Goal: Book appointment/travel/reservation

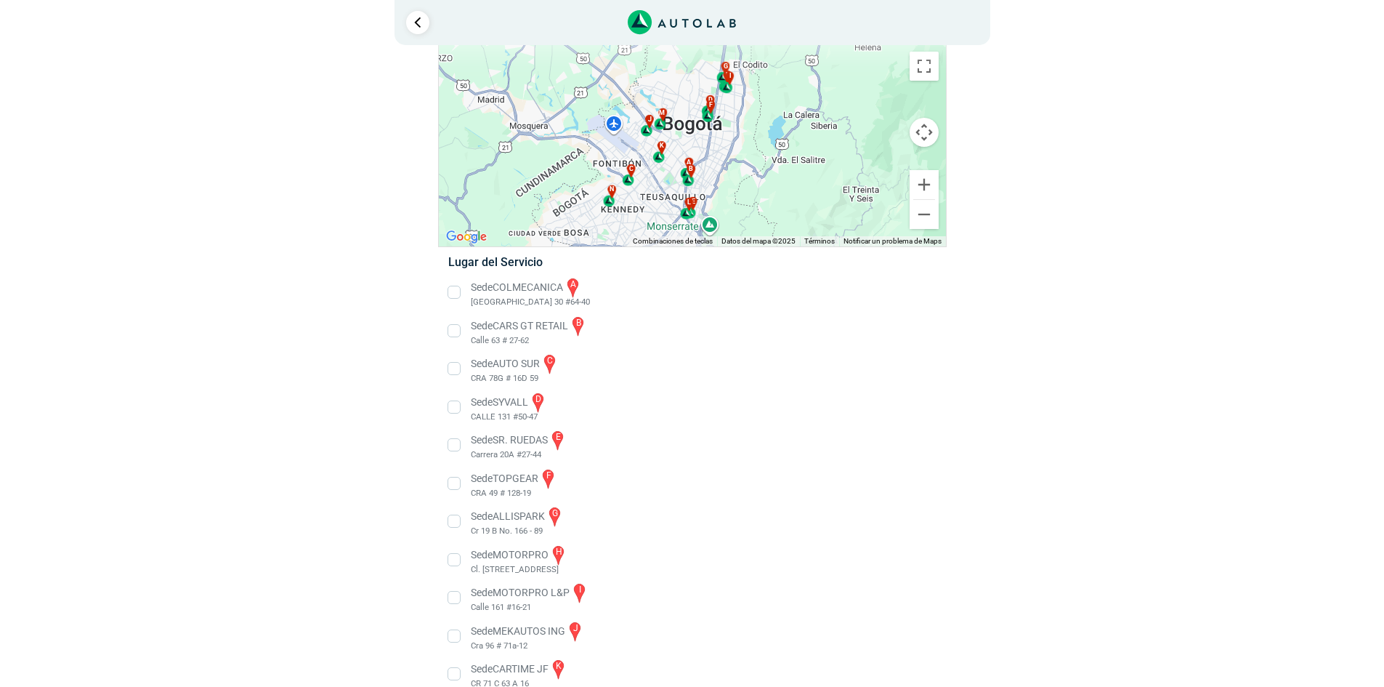
scroll to position [73, 0]
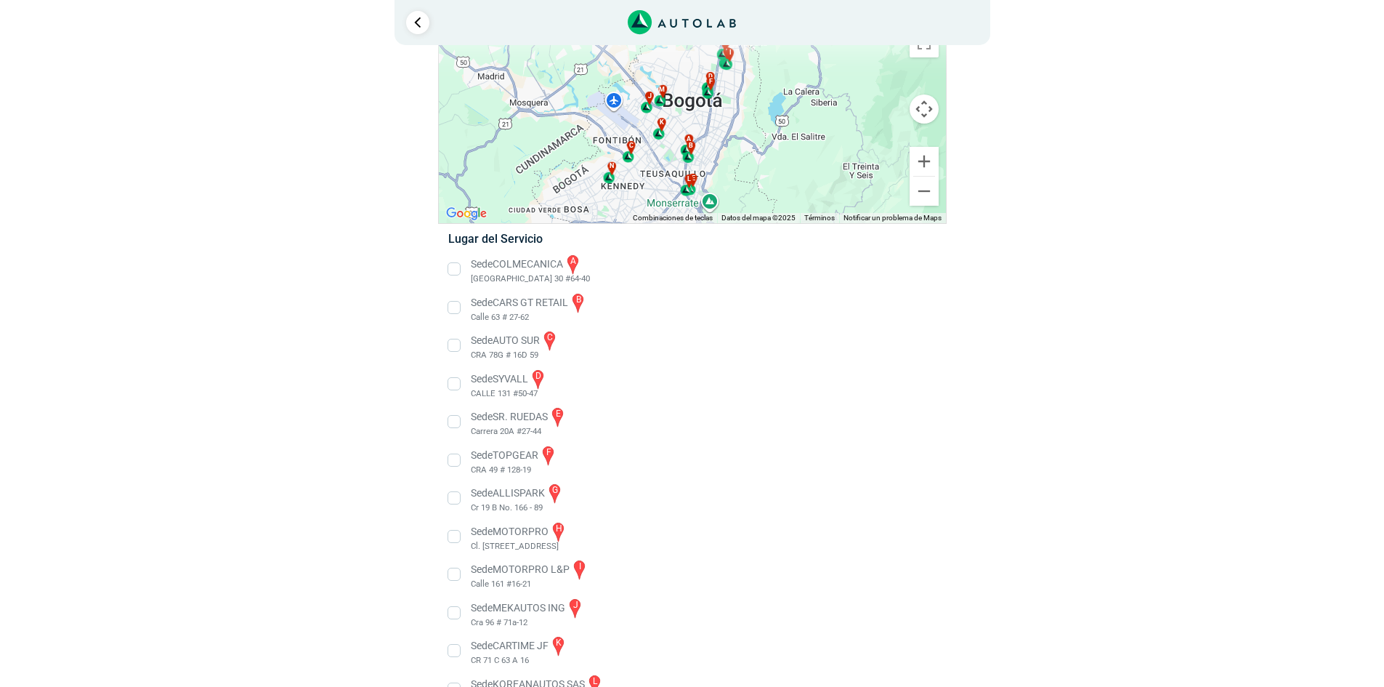
click at [499, 387] on li "Sede SYVALL d CALLE 131 #50-47" at bounding box center [691, 384] width 509 height 33
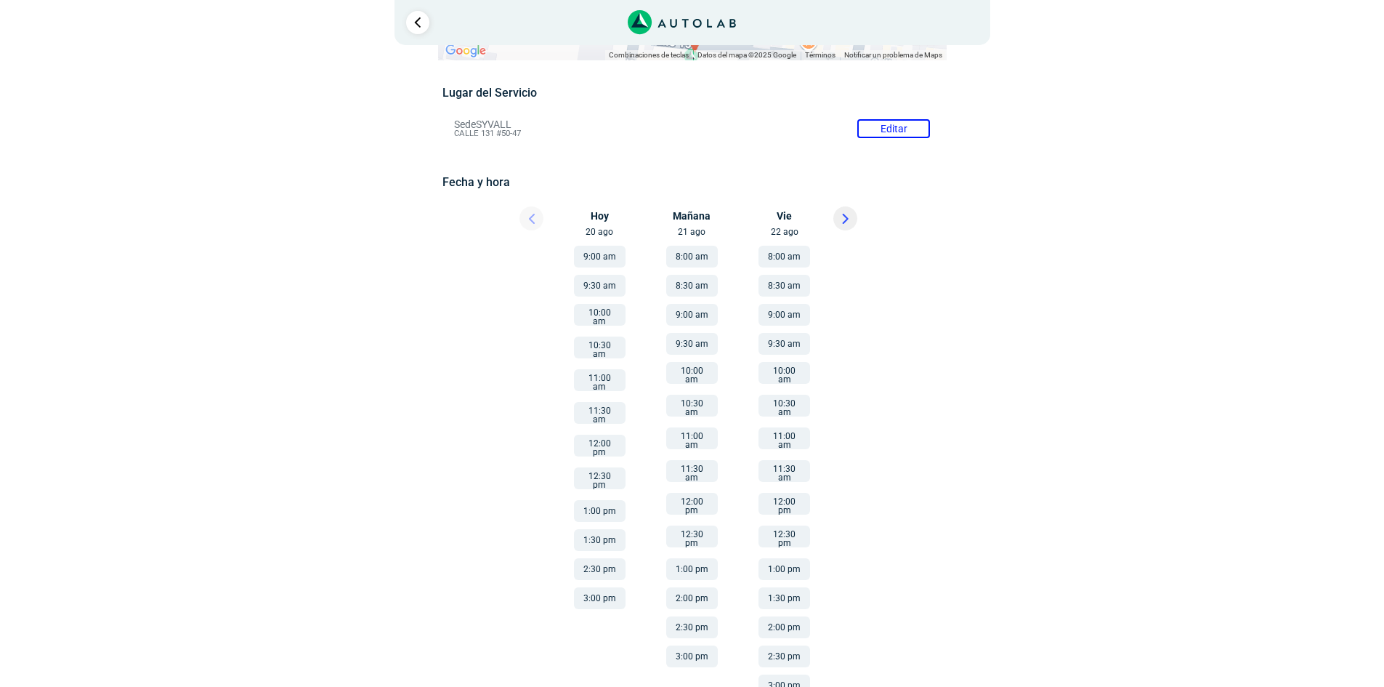
scroll to position [113, 0]
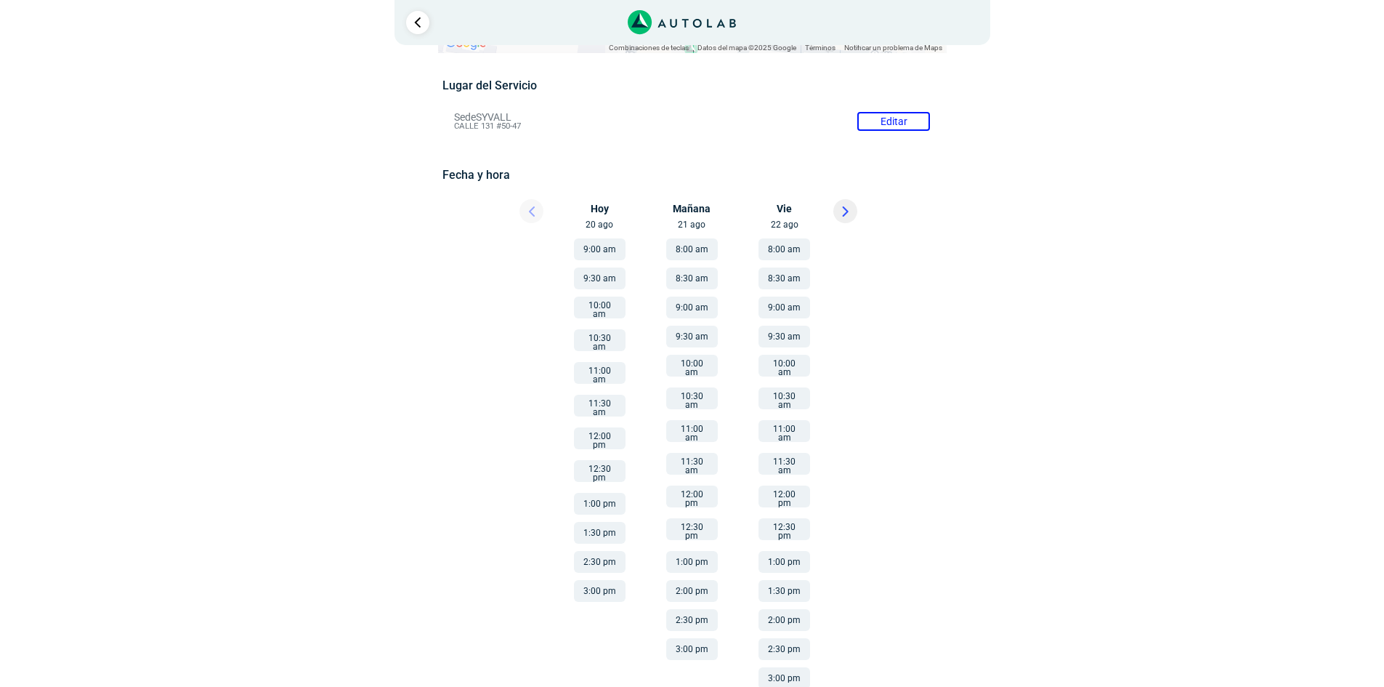
click at [852, 208] on button at bounding box center [846, 211] width 24 height 24
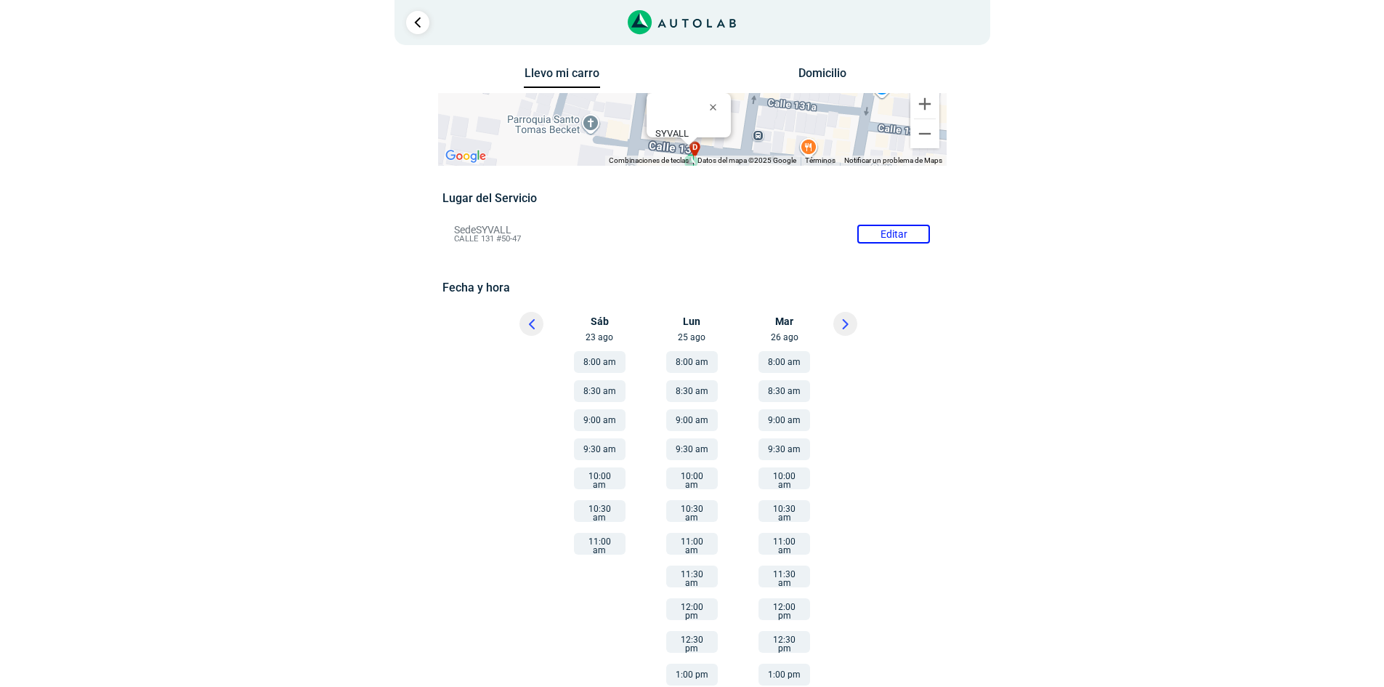
click at [1046, 491] on div "Llevo mi carro [GEOGRAPHIC_DATA] ← Mover a la izquierda → Mover a la derecha ↑ …" at bounding box center [692, 442] width 727 height 758
click at [589, 539] on button "11:00 am" at bounding box center [600, 544] width 52 height 22
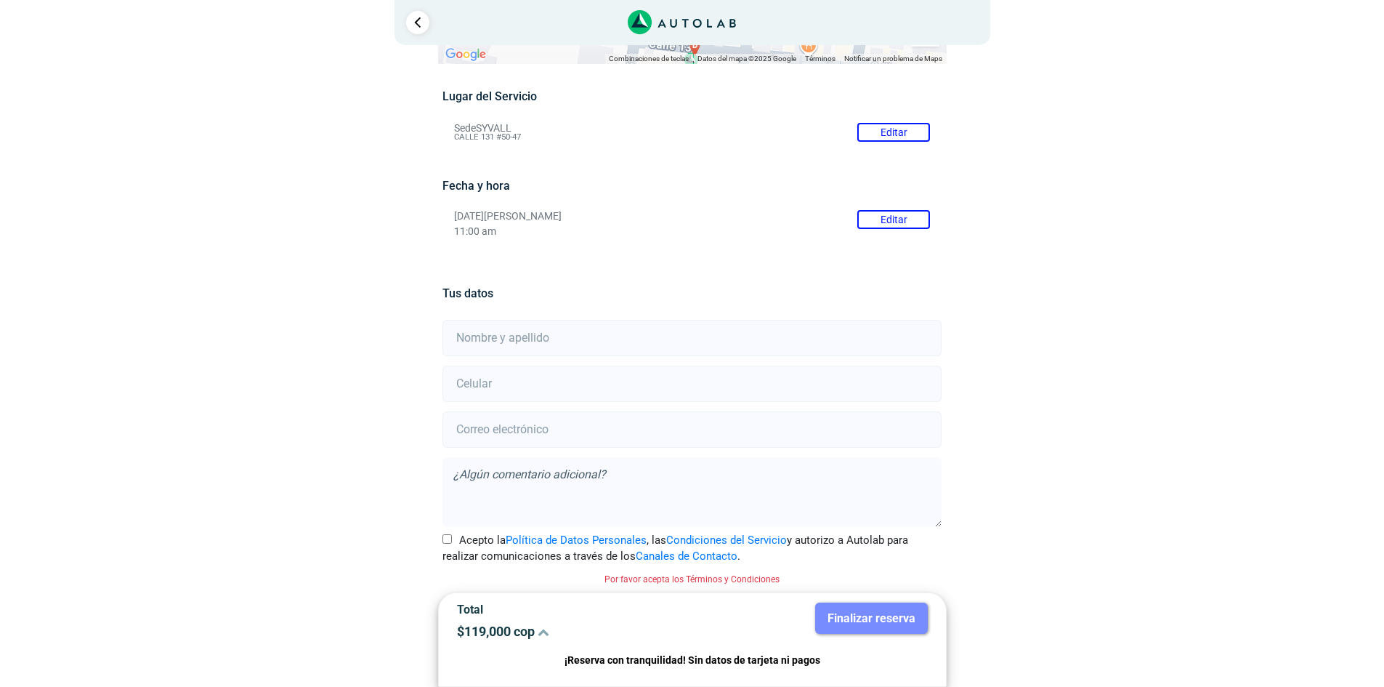
scroll to position [29, 0]
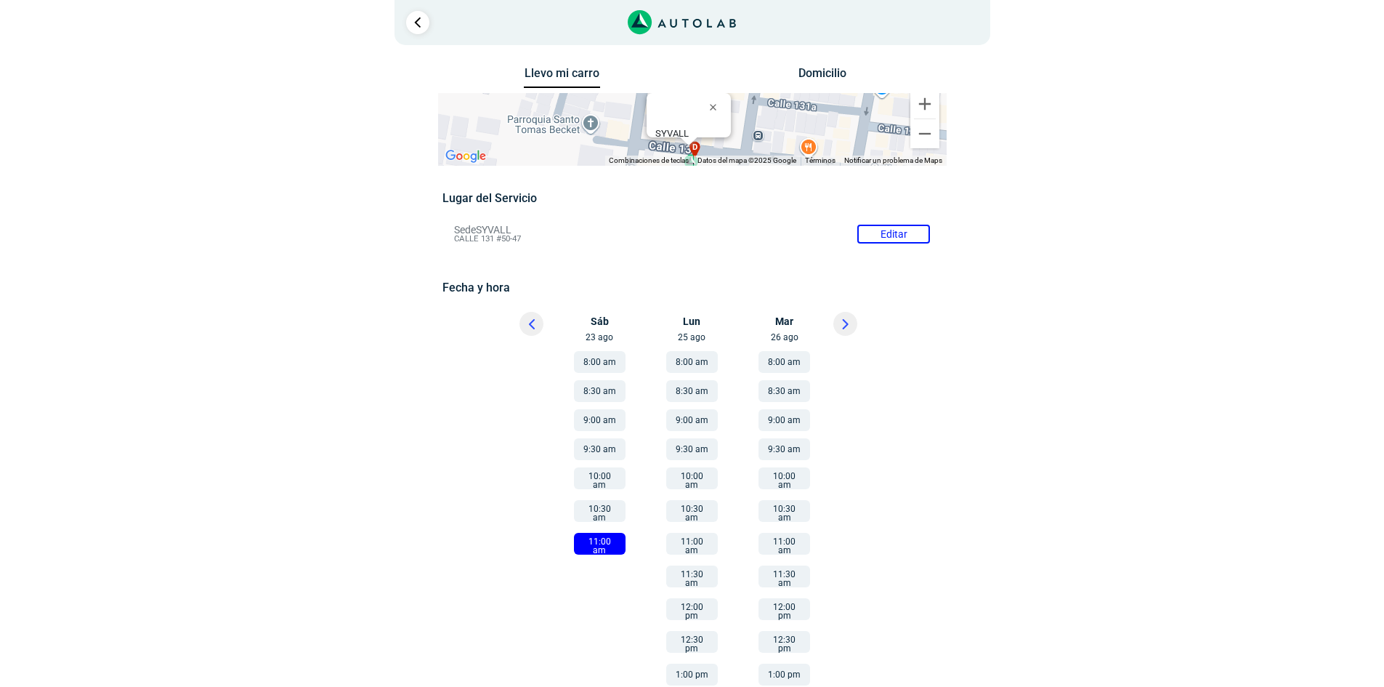
click at [529, 320] on icon at bounding box center [532, 324] width 6 height 10
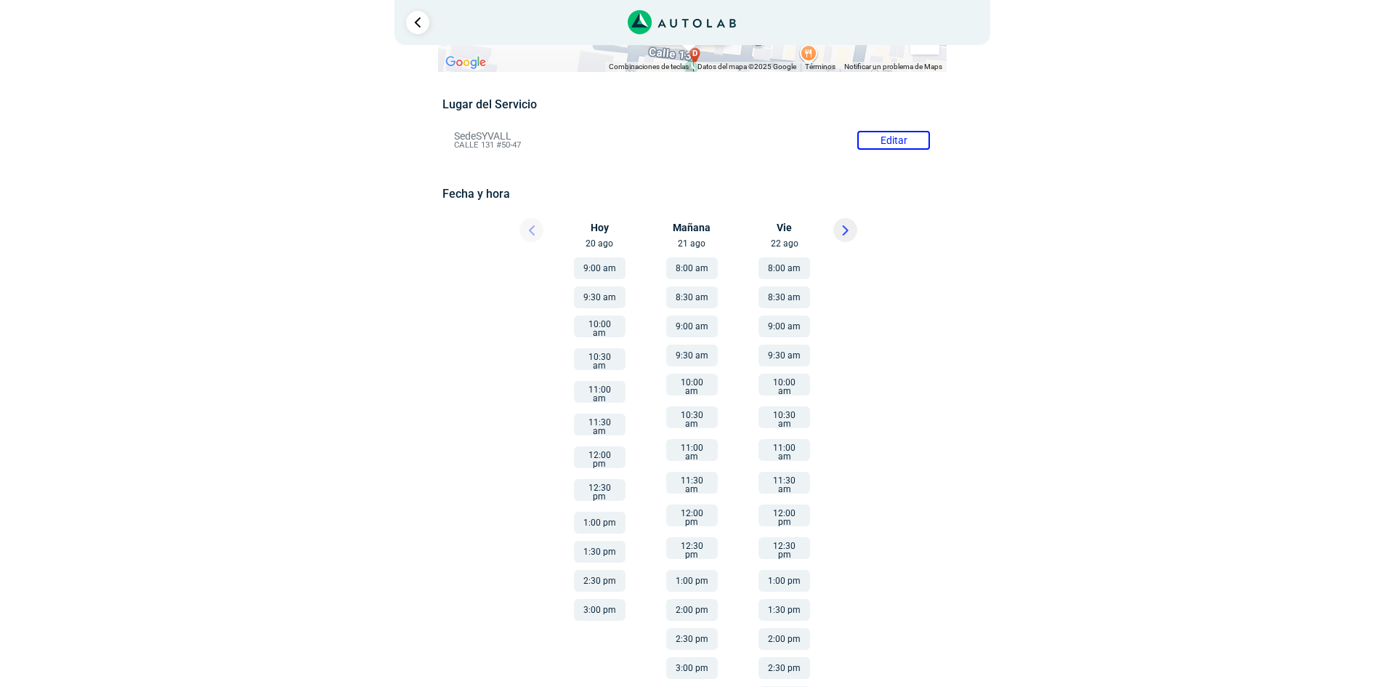
scroll to position [113, 0]
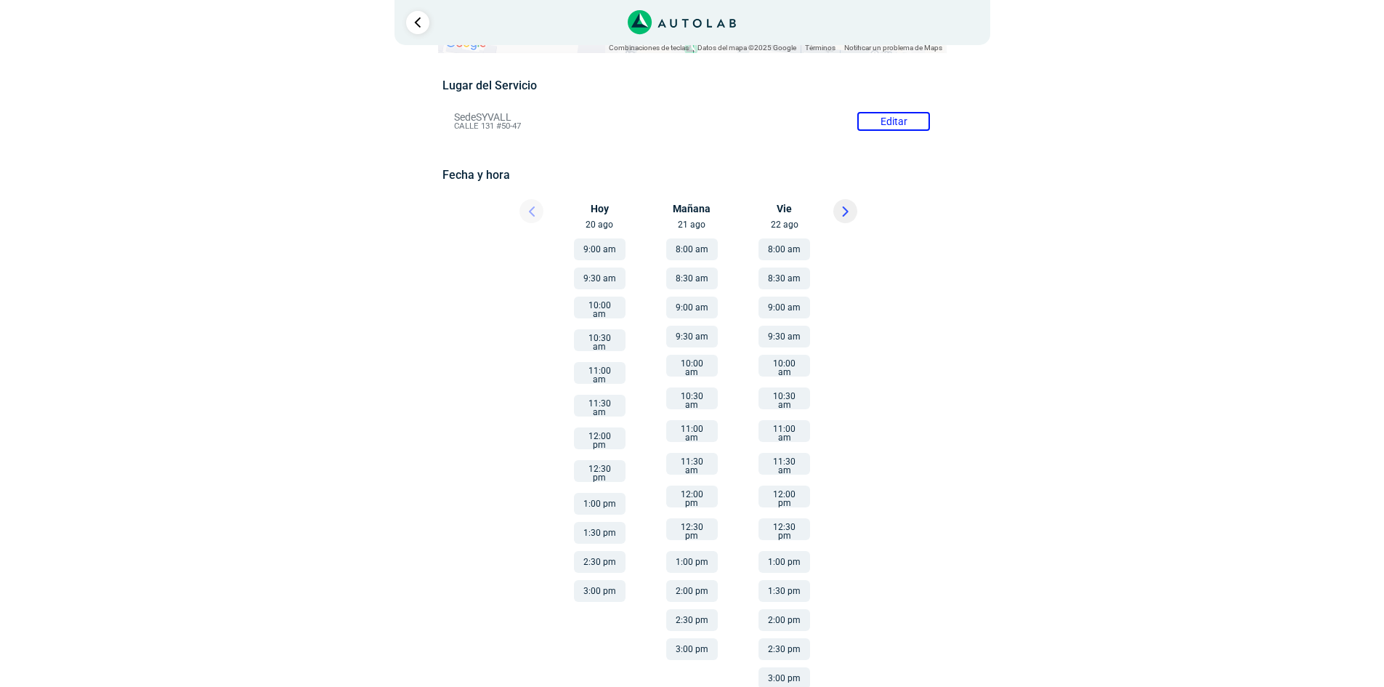
click at [696, 518] on button "12:30 pm" at bounding box center [692, 529] width 52 height 22
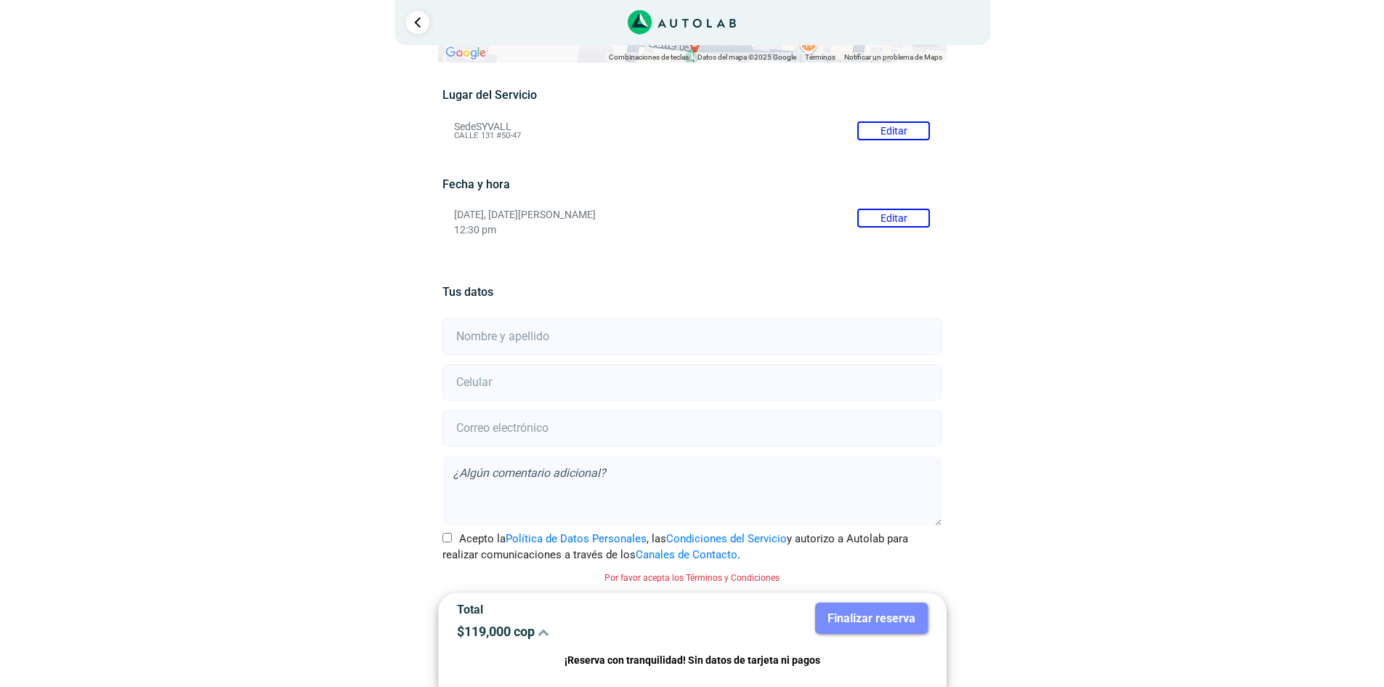
scroll to position [103, 0]
click at [497, 334] on input "text" at bounding box center [692, 336] width 499 height 36
type input "[PERSON_NAME]"
click at [479, 382] on input "number" at bounding box center [692, 382] width 499 height 36
type input "3008998246"
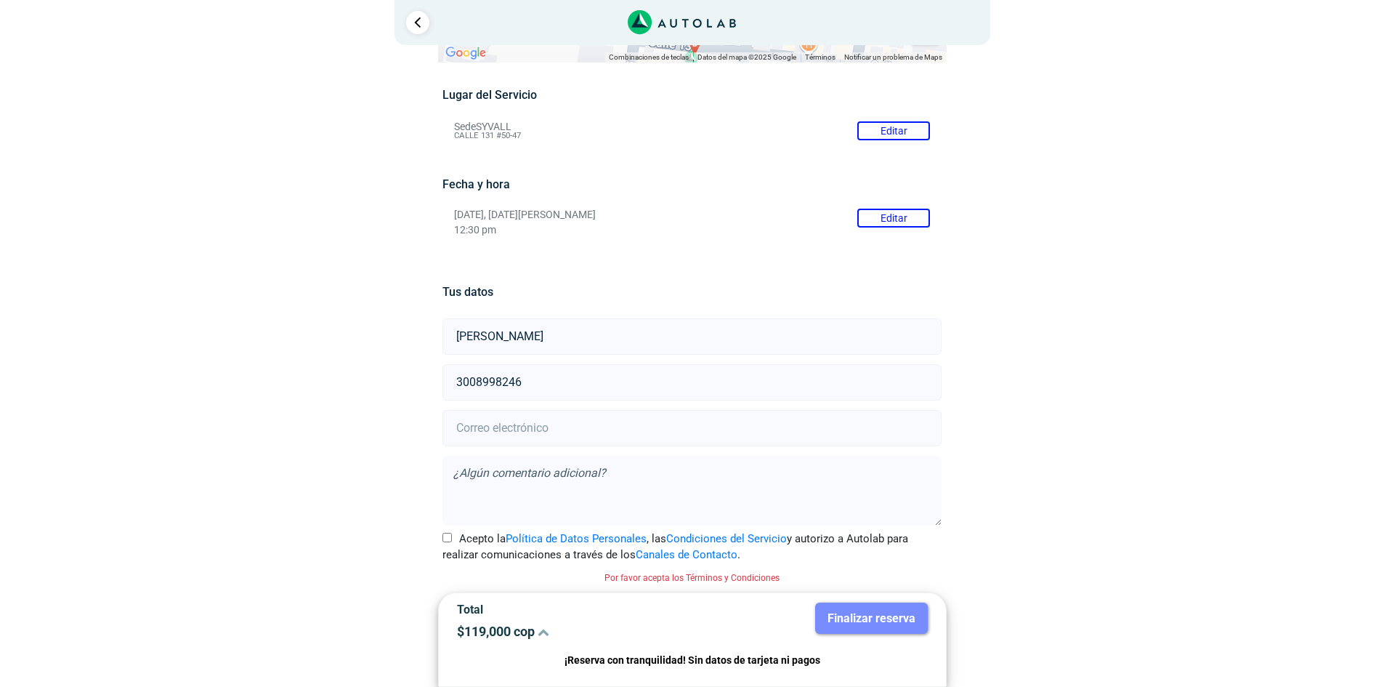
click at [505, 432] on input "email" at bounding box center [692, 428] width 499 height 36
click at [593, 336] on input "[PERSON_NAME]" at bounding box center [692, 336] width 499 height 36
click at [536, 422] on input "email" at bounding box center [692, 428] width 499 height 36
click at [588, 333] on input "[PERSON_NAME]" at bounding box center [692, 336] width 499 height 36
click at [567, 380] on input "3008998246" at bounding box center [692, 382] width 499 height 36
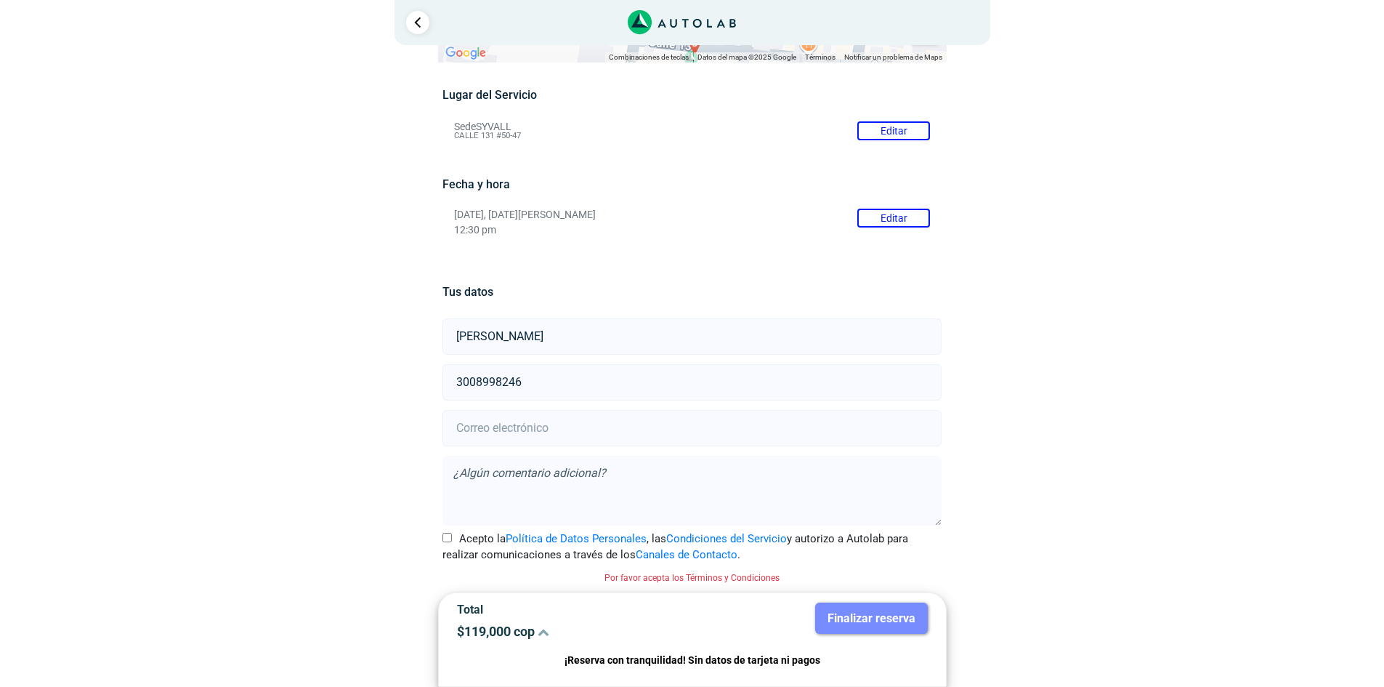
click at [533, 434] on input "email" at bounding box center [692, 428] width 499 height 36
type input "[EMAIL_ADDRESS][DOMAIN_NAME]"
click at [443, 531] on label "Acepto la Política de Datos Personales , las Condiciones del Servicio y autoriz…" at bounding box center [692, 547] width 499 height 33
click at [443, 533] on input "Acepto la Política de Datos Personales , las Condiciones del Servicio y autoriz…" at bounding box center [447, 537] width 9 height 9
checkbox input "true"
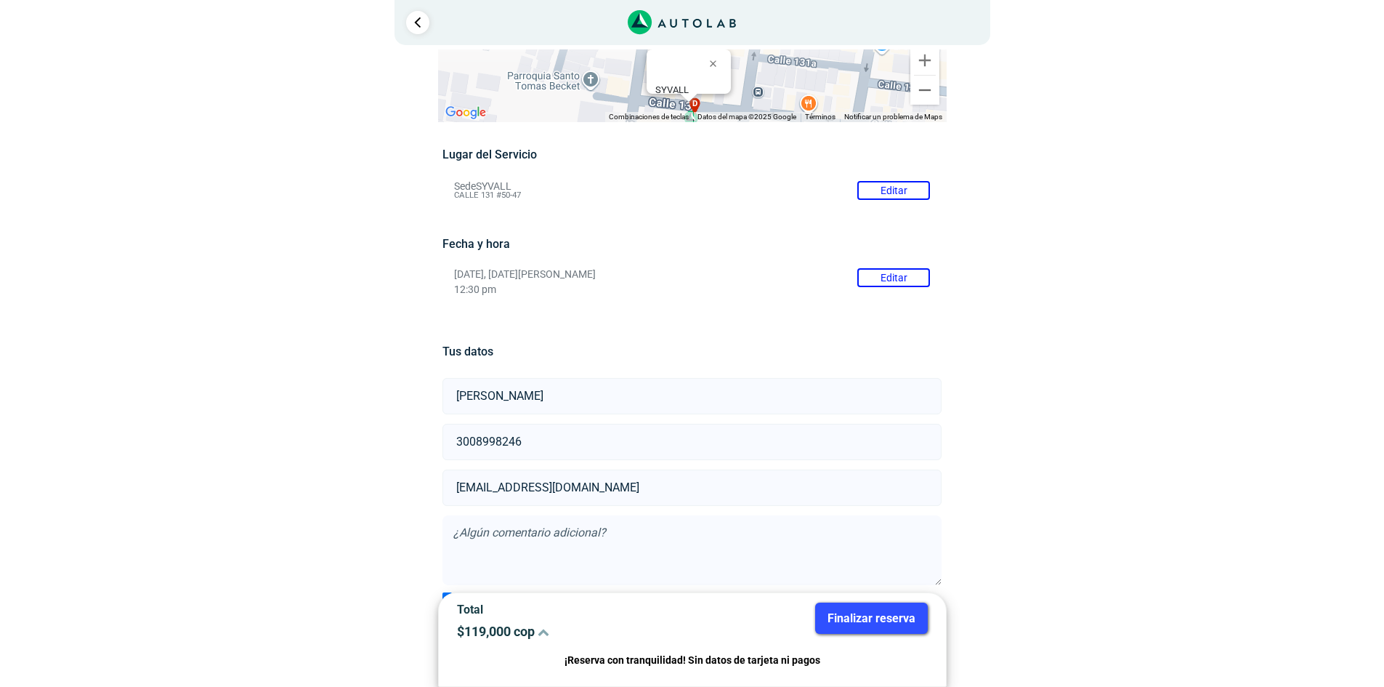
scroll to position [84, 0]
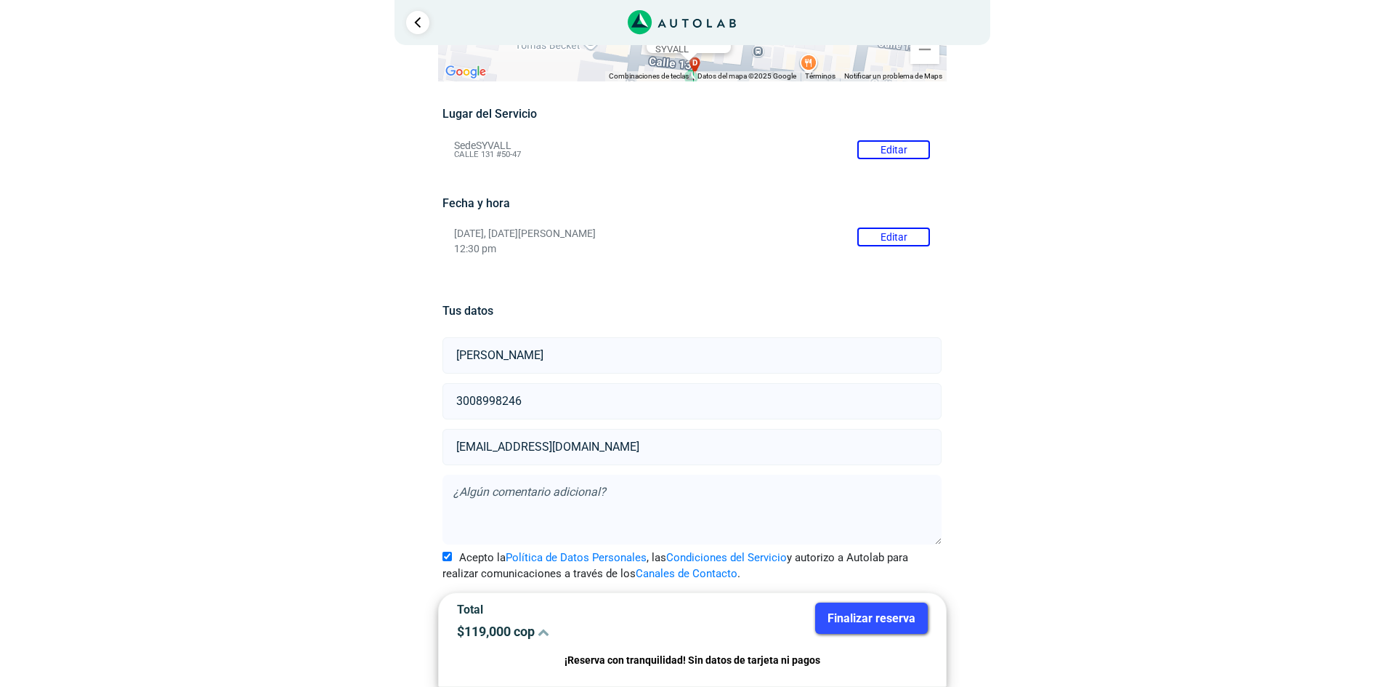
click at [871, 618] on button "Finalizar reserva" at bounding box center [871, 617] width 113 height 31
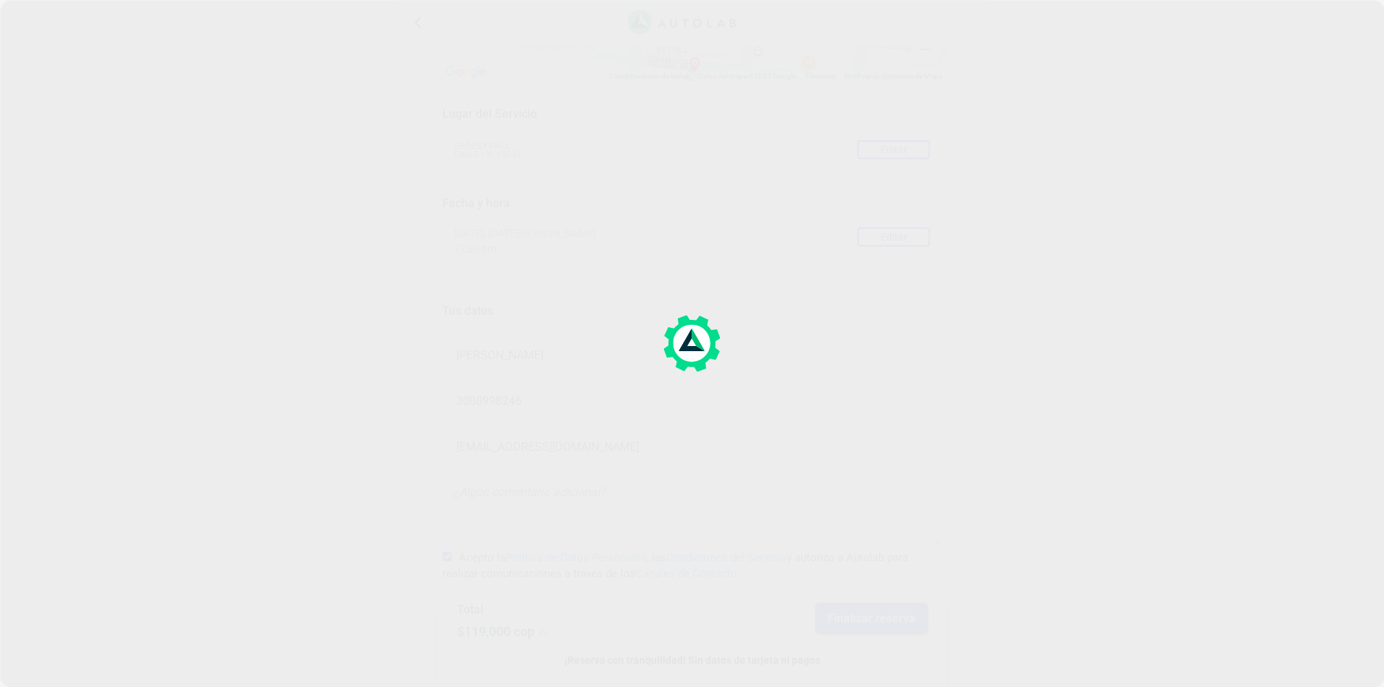
scroll to position [0, 0]
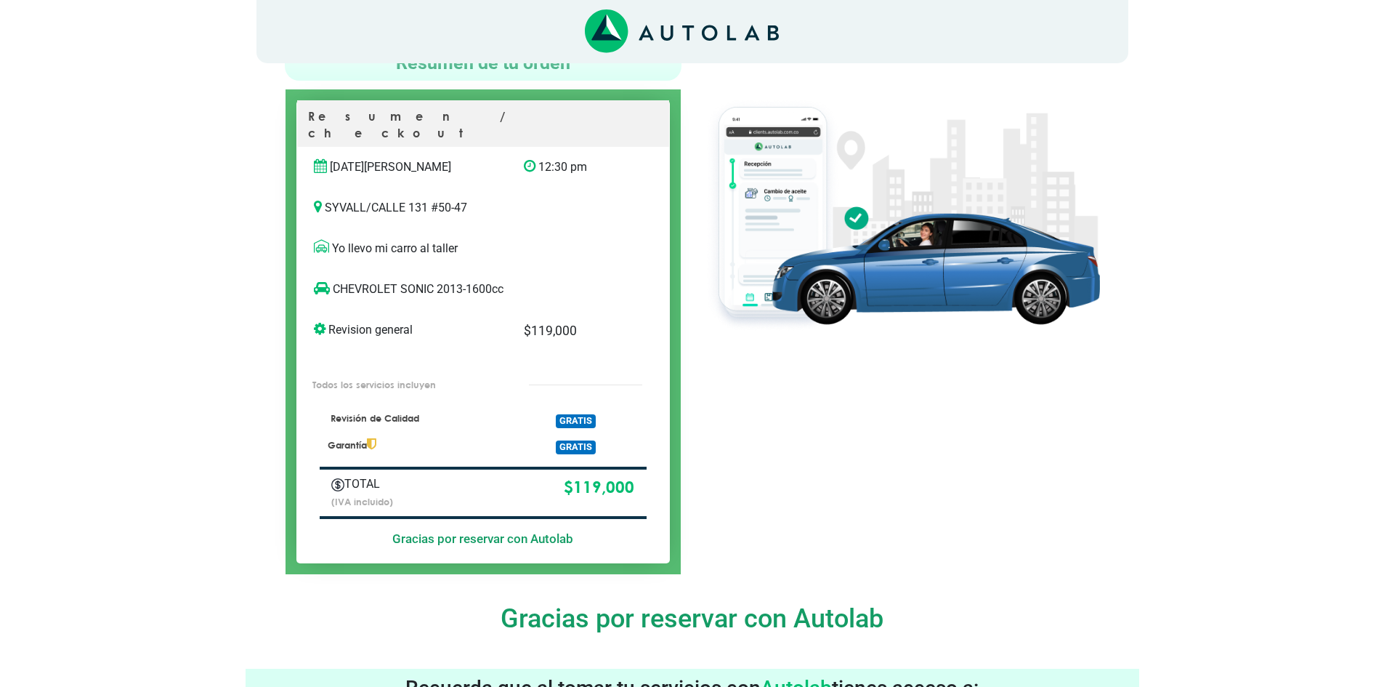
scroll to position [129, 0]
